Goal: Task Accomplishment & Management: Use online tool/utility

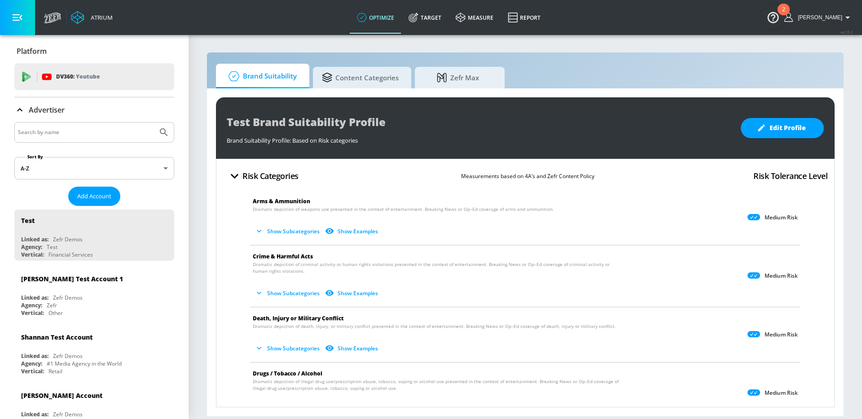
click at [80, 127] on input "Search by name" at bounding box center [86, 133] width 136 height 12
type input "general [PERSON_NAME]"
click at [154, 123] on button "Submit Search" at bounding box center [164, 133] width 20 height 20
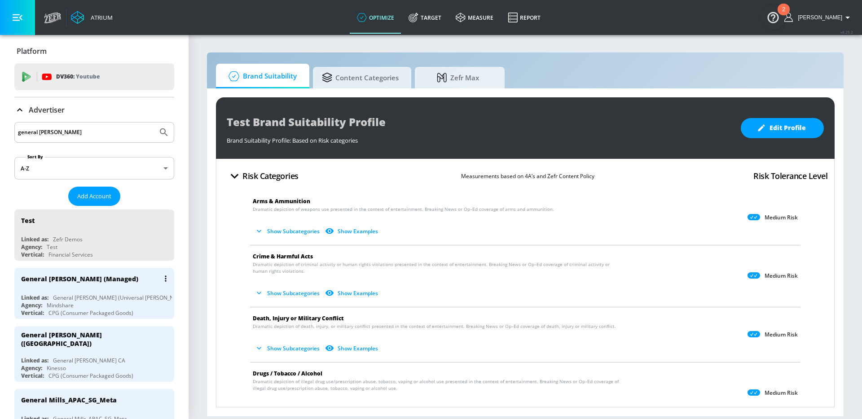
click at [78, 287] on div "General [PERSON_NAME] (Managed)" at bounding box center [96, 279] width 151 height 22
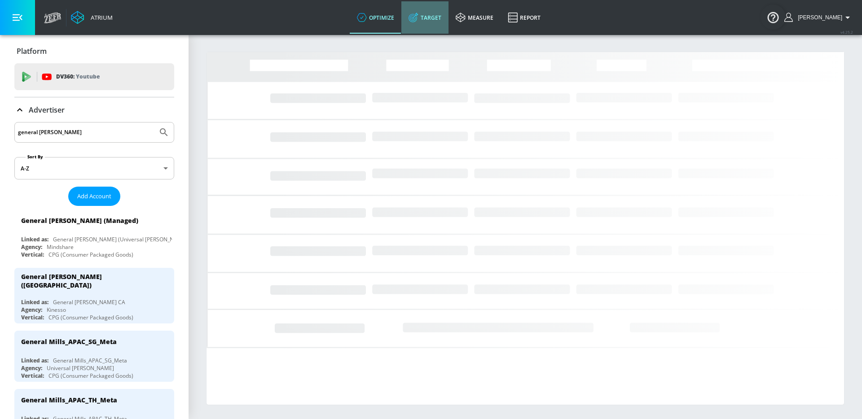
click at [444, 20] on link "Target" at bounding box center [424, 17] width 47 height 32
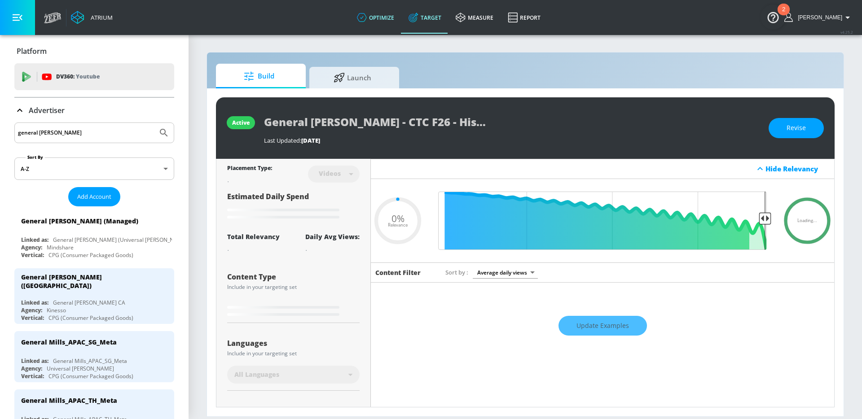
type input "0.05"
click at [348, 77] on span "Launch" at bounding box center [352, 77] width 68 height 22
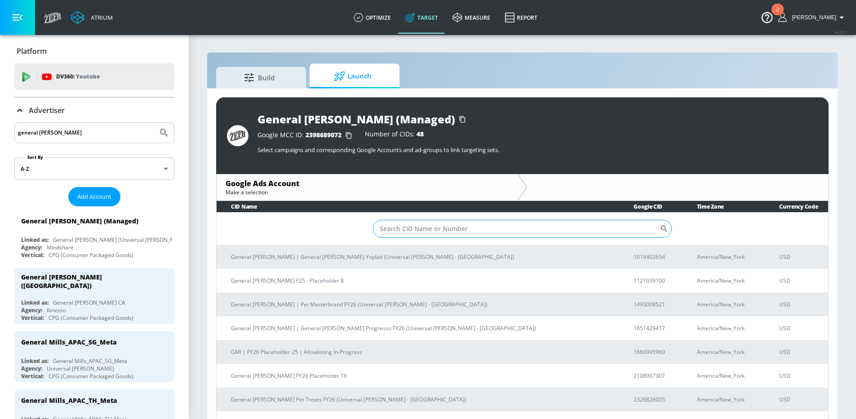
click at [415, 236] on input "Sort By" at bounding box center [516, 229] width 287 height 18
type input "cheerios"
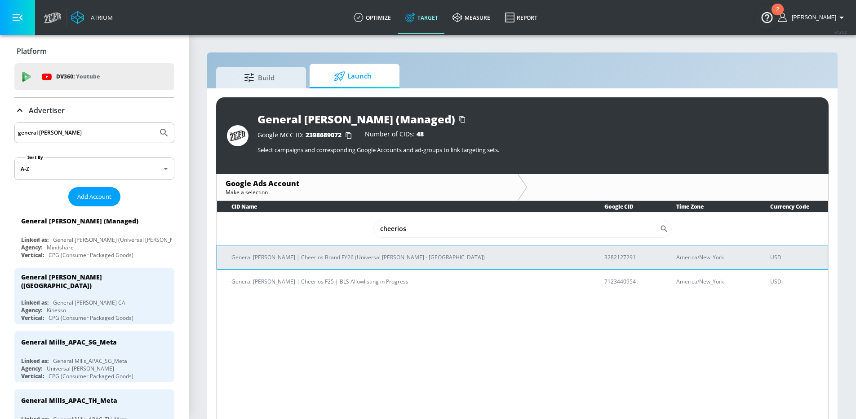
click at [379, 261] on p "General [PERSON_NAME] | Cheerios Brand FY26 (Universal [PERSON_NAME] - [GEOGRAP…" at bounding box center [406, 257] width 351 height 9
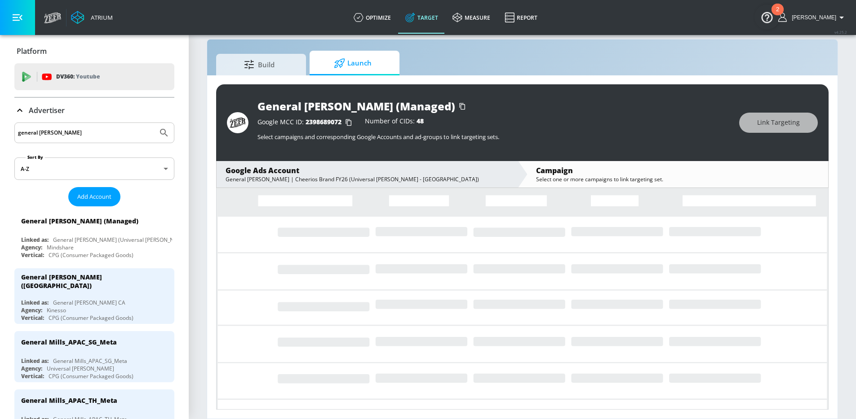
click at [566, 48] on div "Build Launch General [PERSON_NAME] (Managed) Google MCC ID: 2398689072 Number o…" at bounding box center [522, 229] width 631 height 380
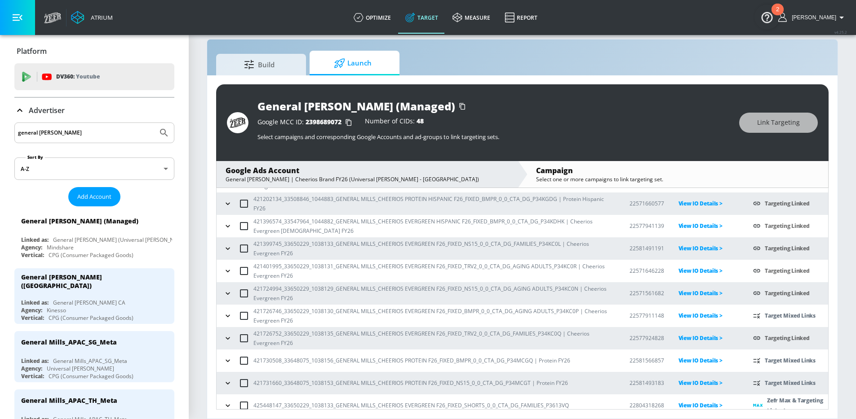
scroll to position [95, 0]
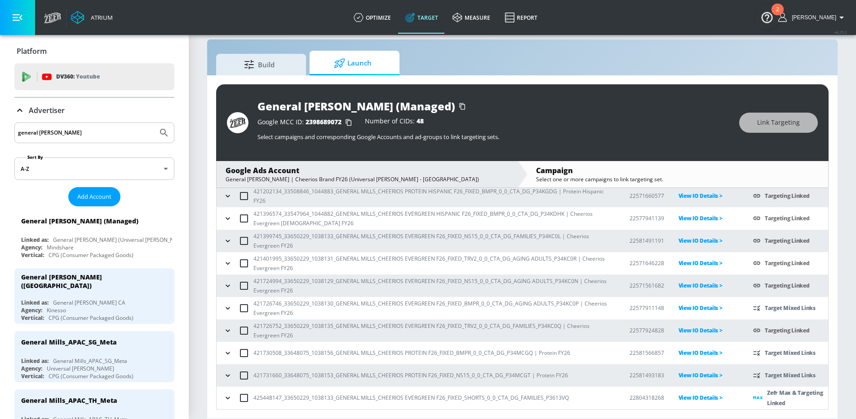
click at [224, 306] on icon "button" at bounding box center [227, 308] width 9 height 9
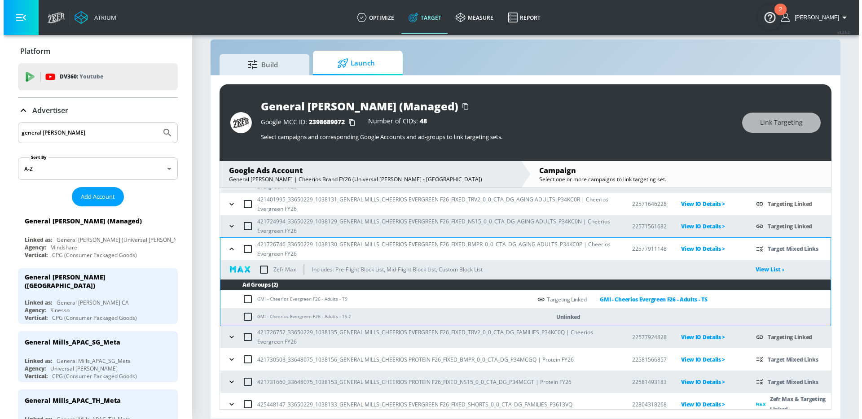
scroll to position [160, 0]
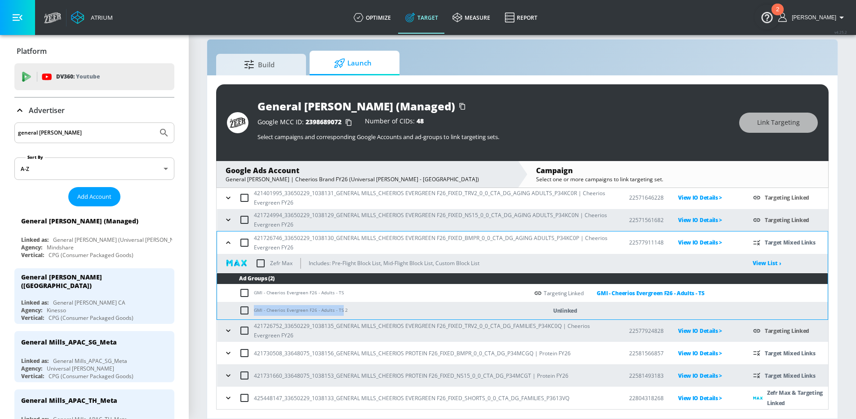
drag, startPoint x: 340, startPoint y: 311, endPoint x: 254, endPoint y: 307, distance: 86.3
click at [254, 307] on td "GMI - Cheerios Evergreen F26 - Adults - TS 2" at bounding box center [372, 311] width 311 height 18
copy td "GMI - Cheerios Evergreen F26 - Adults - TS"
click at [243, 310] on input "checkbox" at bounding box center [246, 310] width 15 height 11
checkbox input "true"
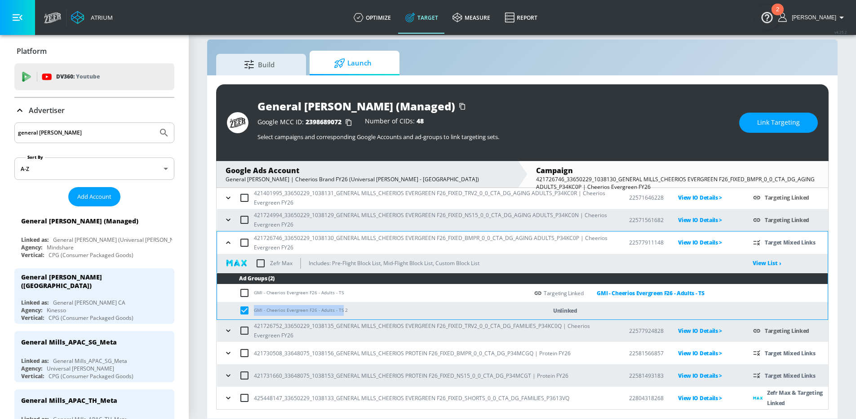
click at [780, 118] on span "Link Targeting" at bounding box center [778, 122] width 43 height 11
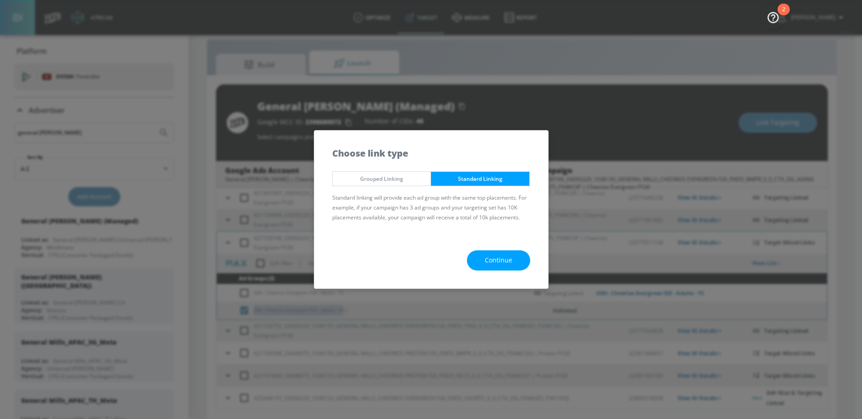
click at [507, 261] on span "Continue" at bounding box center [498, 260] width 27 height 11
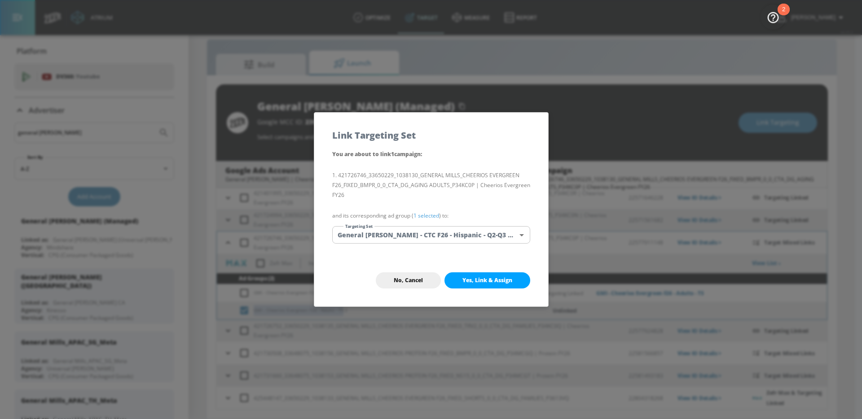
click at [432, 238] on body "Atrium optimize Target measure Report optimize Target measure Report v 4.25.2 […" at bounding box center [431, 203] width 862 height 432
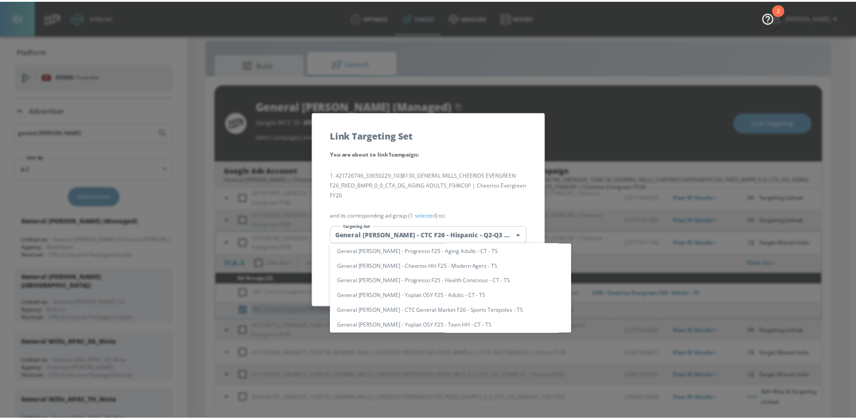
scroll to position [0, 0]
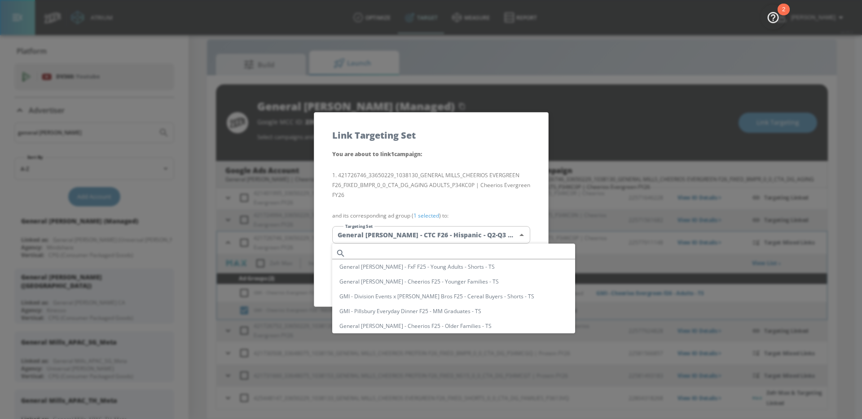
click at [410, 248] on input "text" at bounding box center [462, 253] width 226 height 12
paste input "GMI - Cheerios Evergreen F26 - Adults - TS"
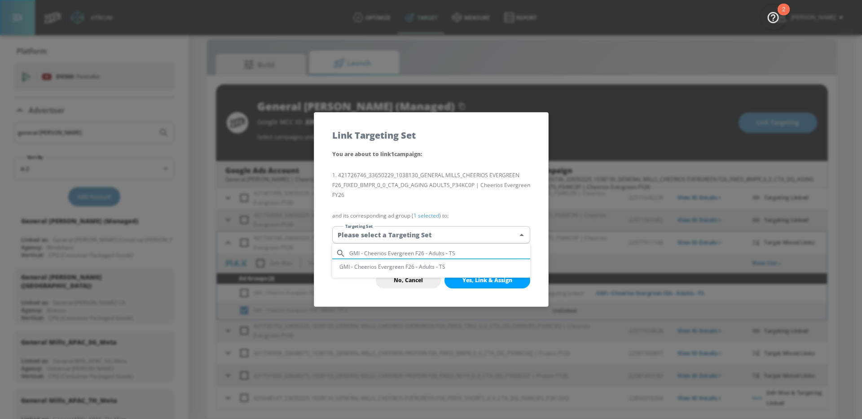
type input "GMI - Cheerios Evergreen F26 - Adults - TS"
click at [416, 271] on li "GMI - Cheerios Evergreen F26 - Adults - TS" at bounding box center [431, 267] width 198 height 15
type input "231575dd-59be-4ff9-9792-e2316353df4c"
click at [487, 187] on li "421726746_33650229_1038130_GENERAL MILLS_CHEERIOS EVERGREEN F26_FIXED_BMPR_0_0_…" at bounding box center [431, 186] width 198 height 30
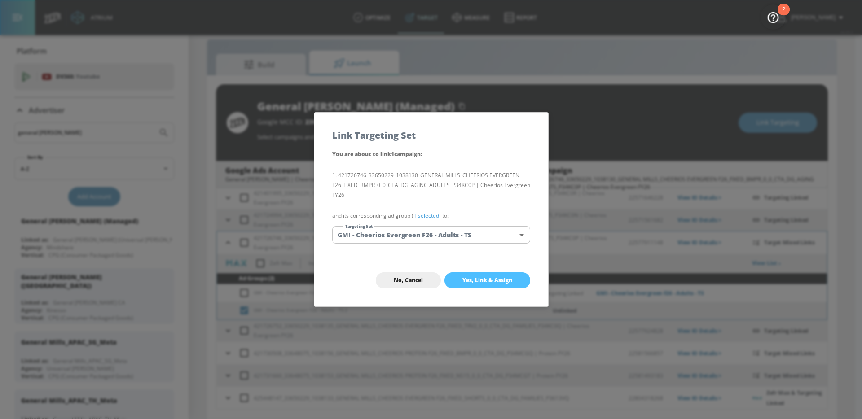
click at [488, 278] on span "Yes, Link & Assign" at bounding box center [488, 280] width 50 height 7
checkbox input "false"
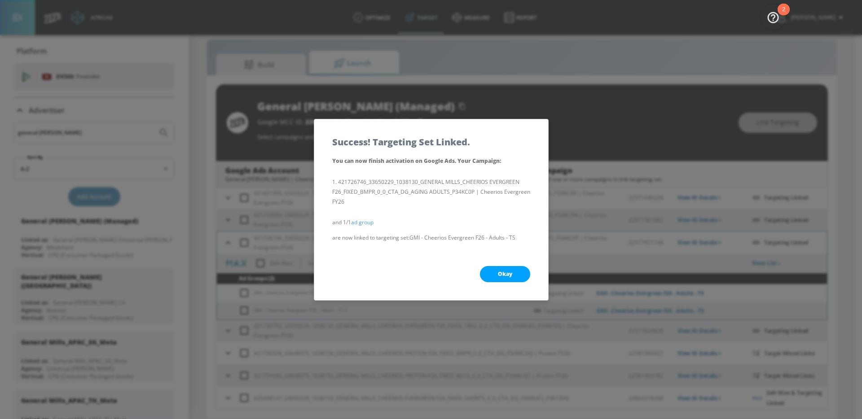
click at [503, 274] on span "Okay" at bounding box center [505, 274] width 14 height 7
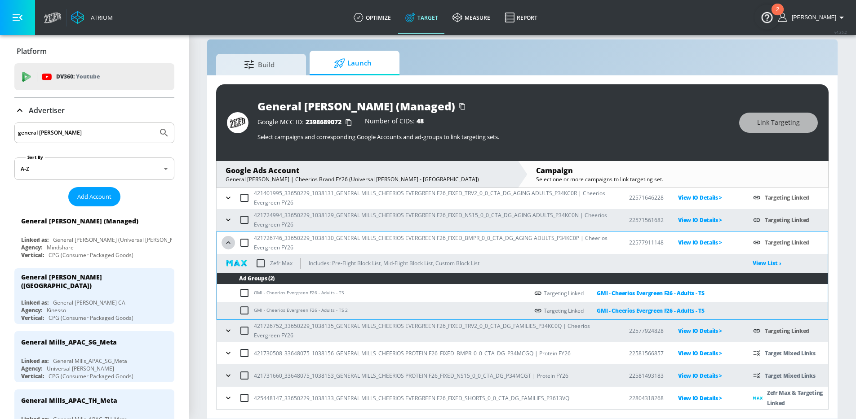
click at [227, 241] on icon "button" at bounding box center [228, 242] width 9 height 9
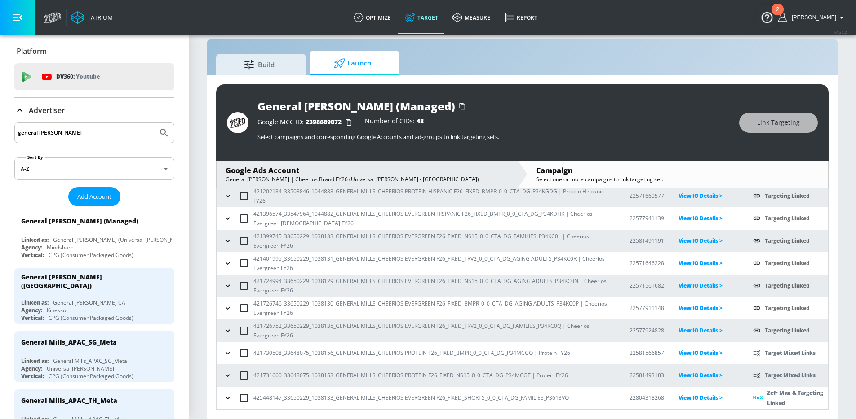
click at [347, 311] on p "421726746_33650229_1038130_GENERAL MILLS_CHEERIOS EVERGREEN F26_FIXED_BMPR_0_0_…" at bounding box center [434, 308] width 362 height 19
click at [443, 301] on p "421726746_33650229_1038130_GENERAL MILLS_CHEERIOS EVERGREEN F26_FIXED_BMPR_0_0_…" at bounding box center [434, 308] width 362 height 19
click at [381, 302] on p "421726746_33650229_1038130_GENERAL MILLS_CHEERIOS EVERGREEN F26_FIXED_BMPR_0_0_…" at bounding box center [434, 308] width 362 height 19
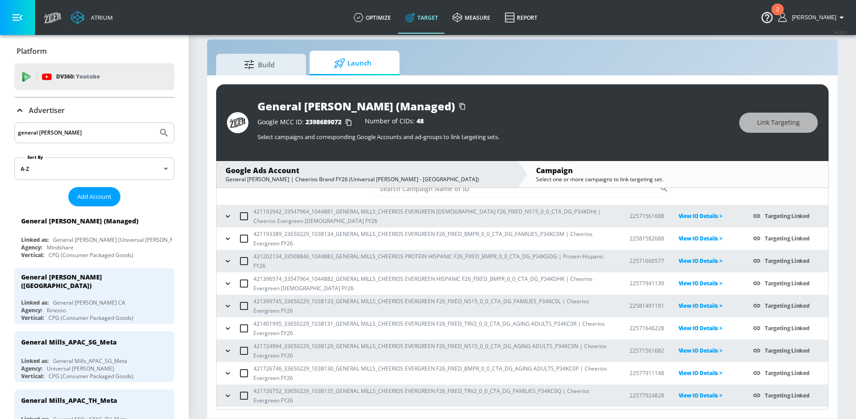
scroll to position [0, 0]
